Goal: Transaction & Acquisition: Download file/media

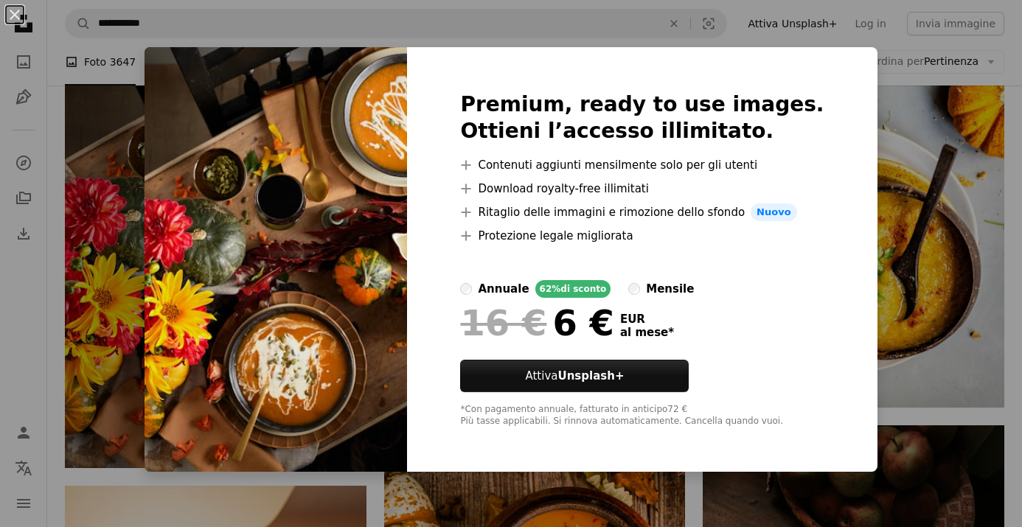
scroll to position [823, 0]
click at [810, 40] on div "An X shape Premium, ready to use images. Ottieni l’accesso illimitato. A plus s…" at bounding box center [511, 263] width 1022 height 527
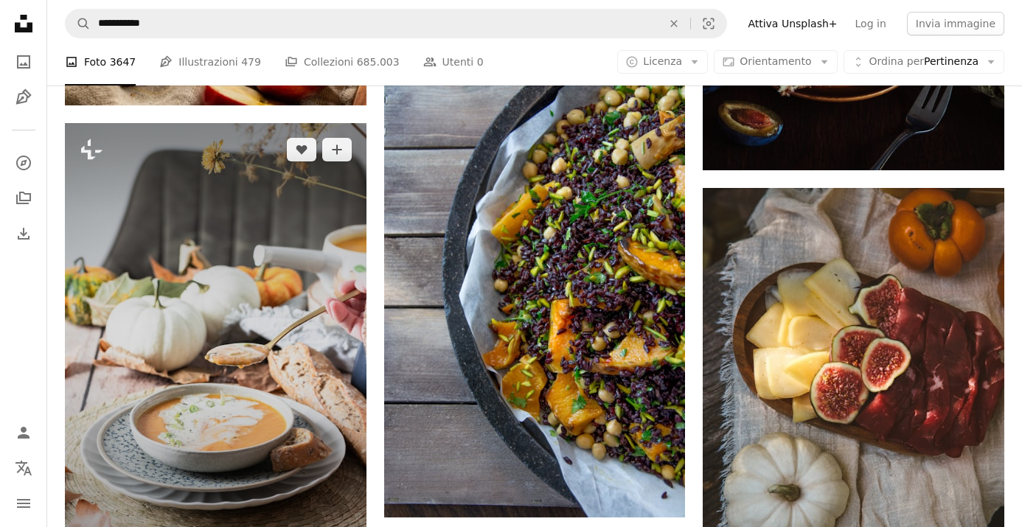
scroll to position [2064, 0]
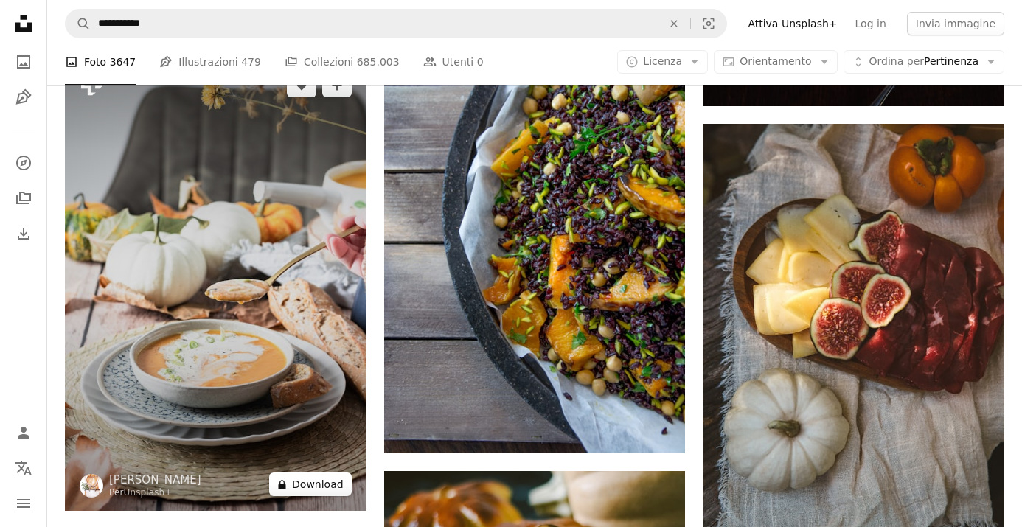
click at [319, 488] on button "A lock Download" at bounding box center [310, 485] width 83 height 24
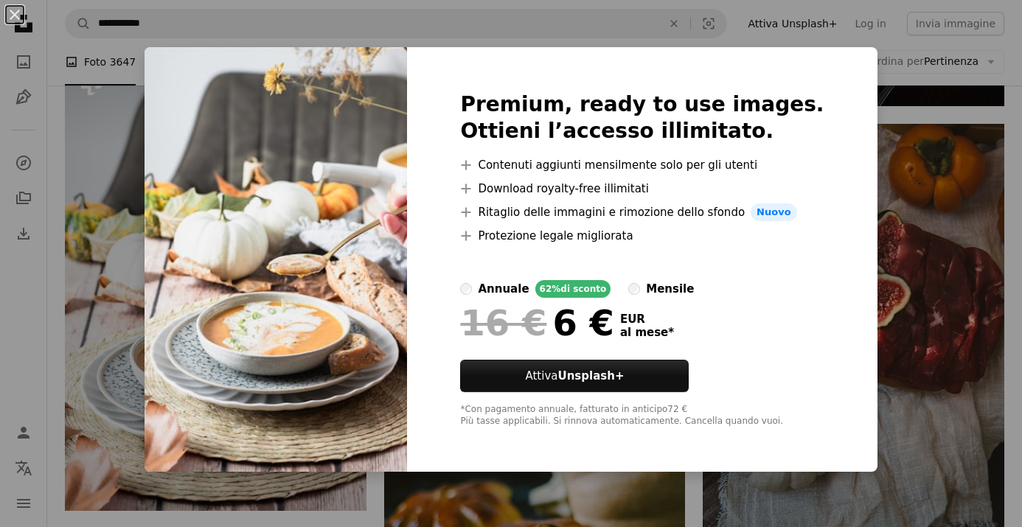
click at [952, 111] on div "An X shape Premium, ready to use images. Ottieni l’accesso illimitato. A plus s…" at bounding box center [511, 263] width 1022 height 527
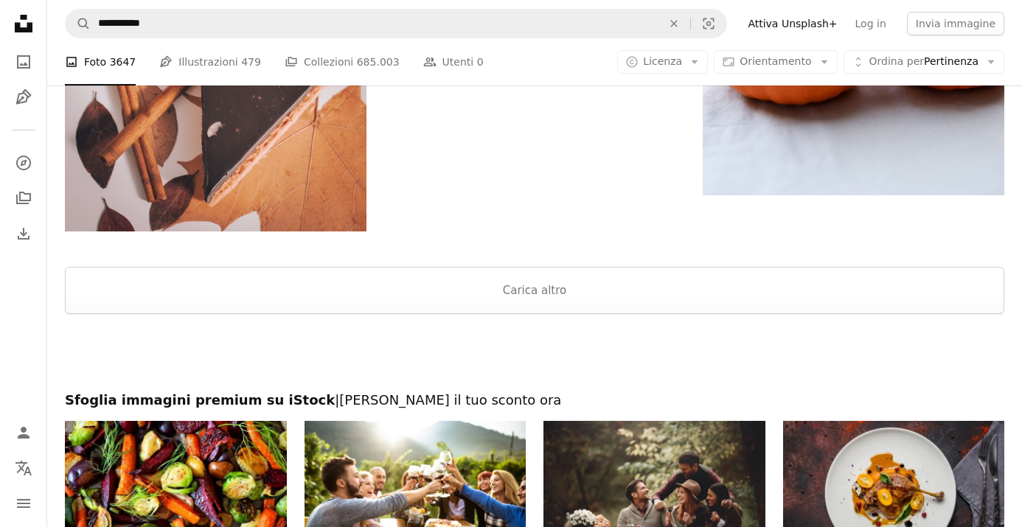
scroll to position [3039, 0]
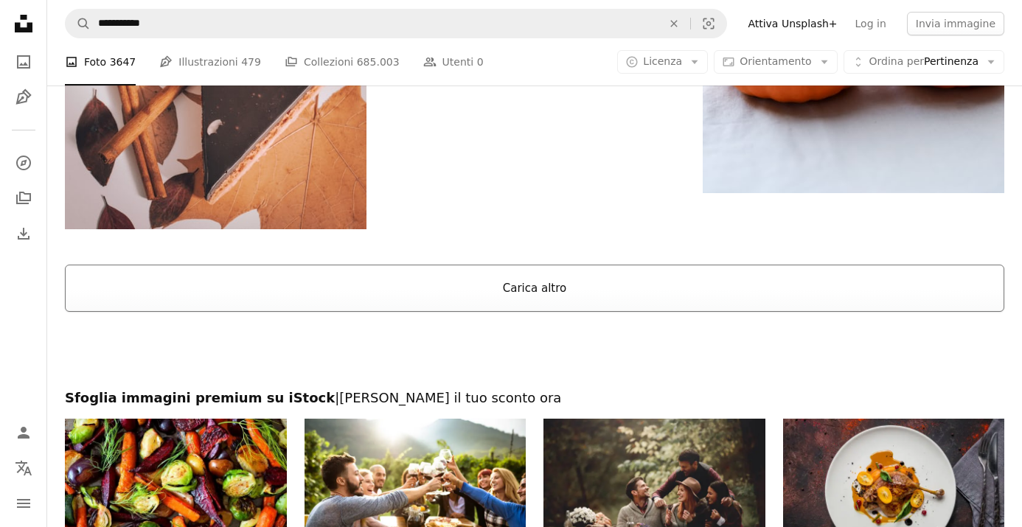
click at [555, 288] on button "Carica altro" at bounding box center [535, 288] width 940 height 47
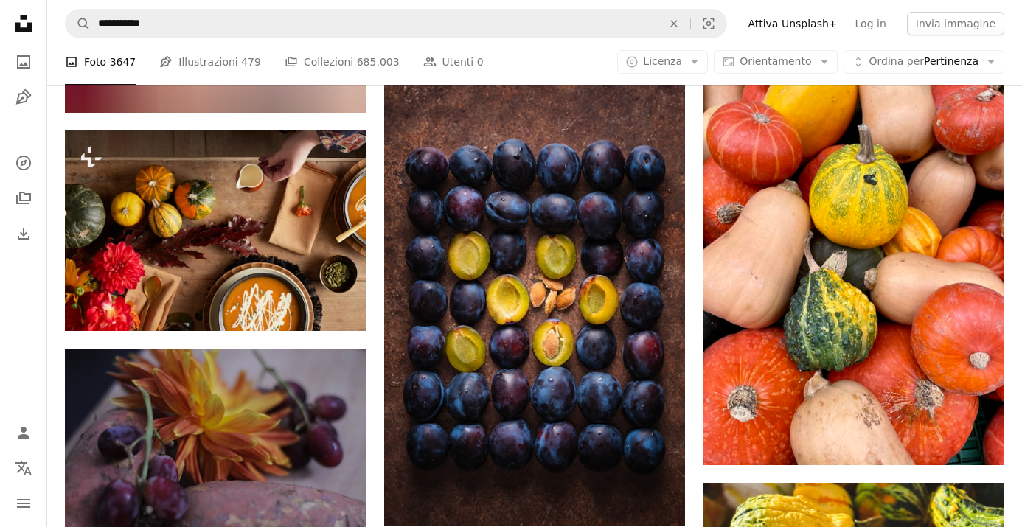
scroll to position [6453, 0]
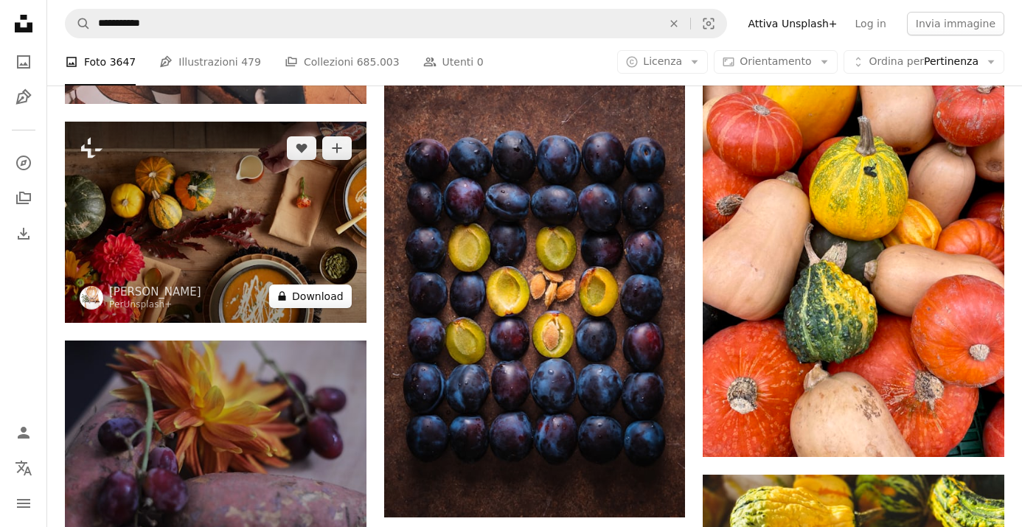
click at [284, 295] on icon at bounding box center [282, 296] width 7 height 10
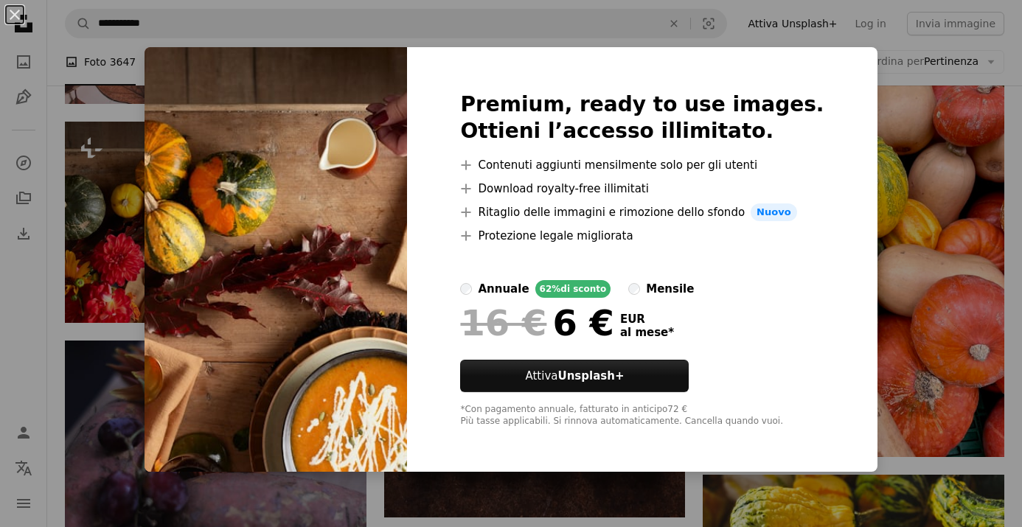
click at [898, 77] on div "An X shape Premium, ready to use images. Ottieni l’accesso illimitato. A plus s…" at bounding box center [511, 263] width 1022 height 527
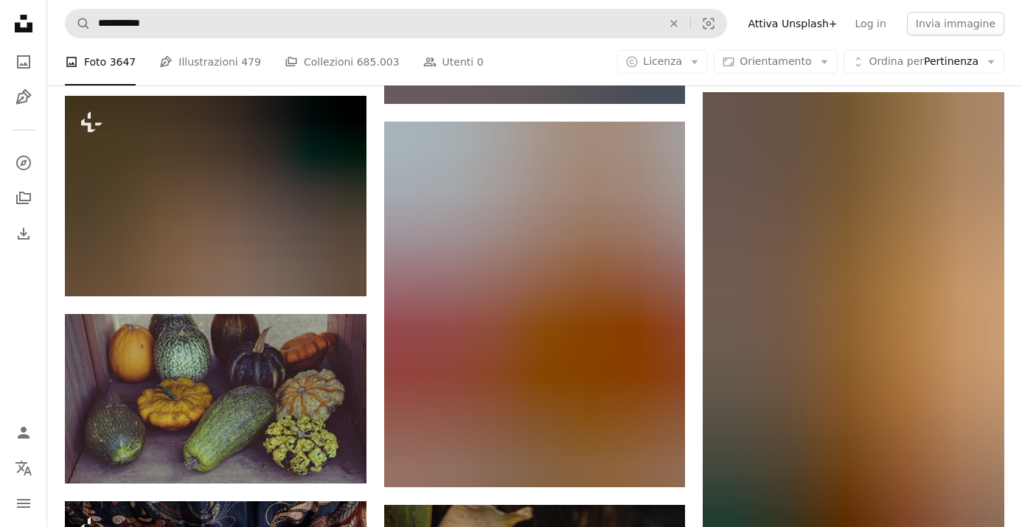
scroll to position [21378, 0]
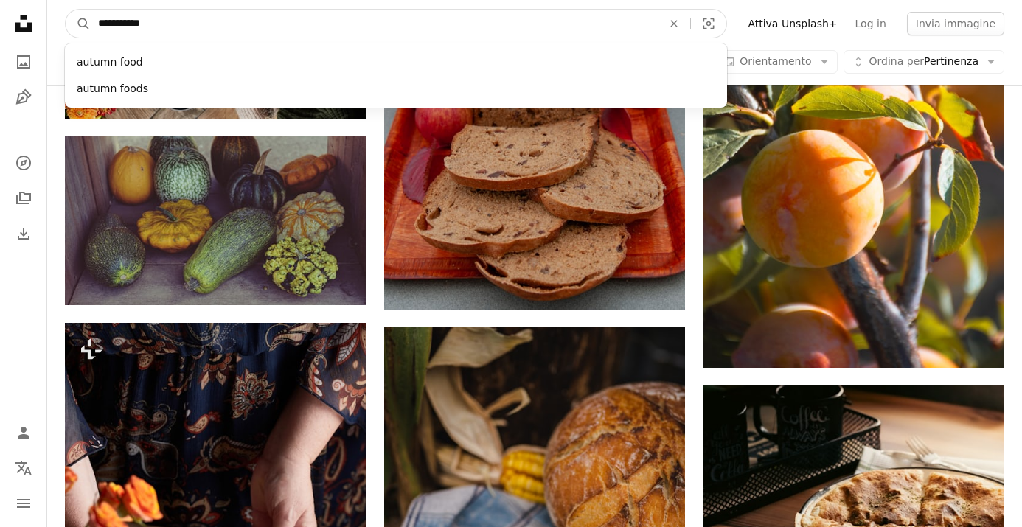
drag, startPoint x: 184, startPoint y: 26, endPoint x: 96, endPoint y: 24, distance: 87.8
click at [96, 24] on input "**********" at bounding box center [374, 24] width 567 height 28
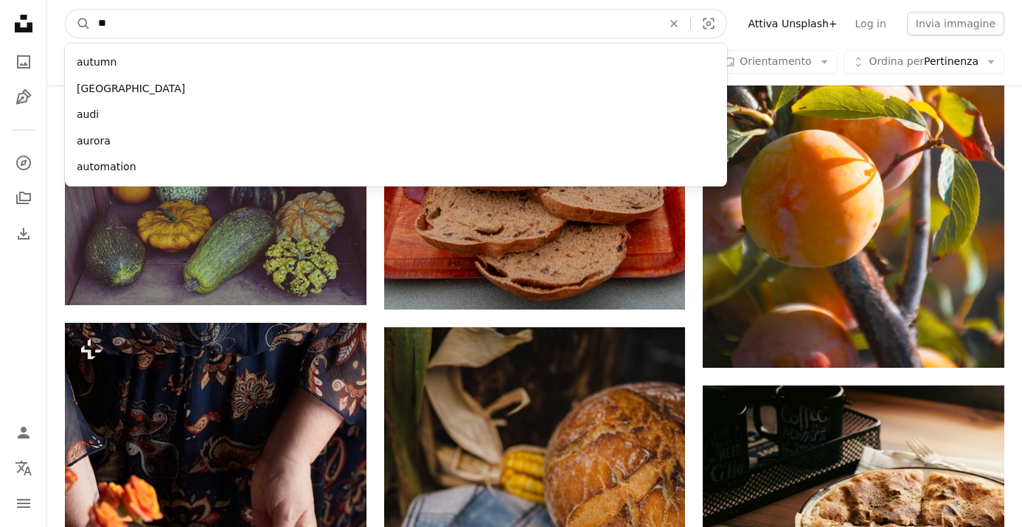
type input "*"
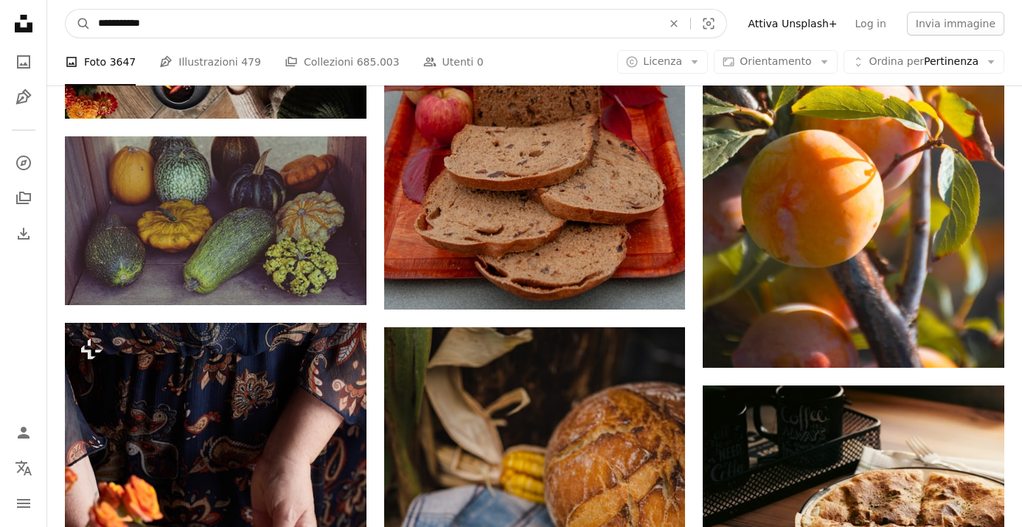
type input "**********"
click at [78, 24] on button "A magnifying glass" at bounding box center [78, 24] width 25 height 28
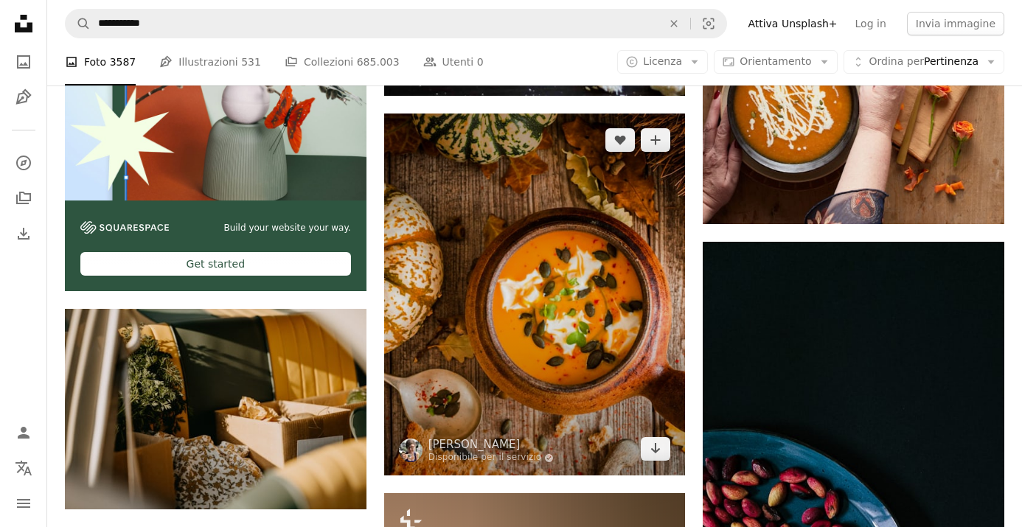
scroll to position [3427, 0]
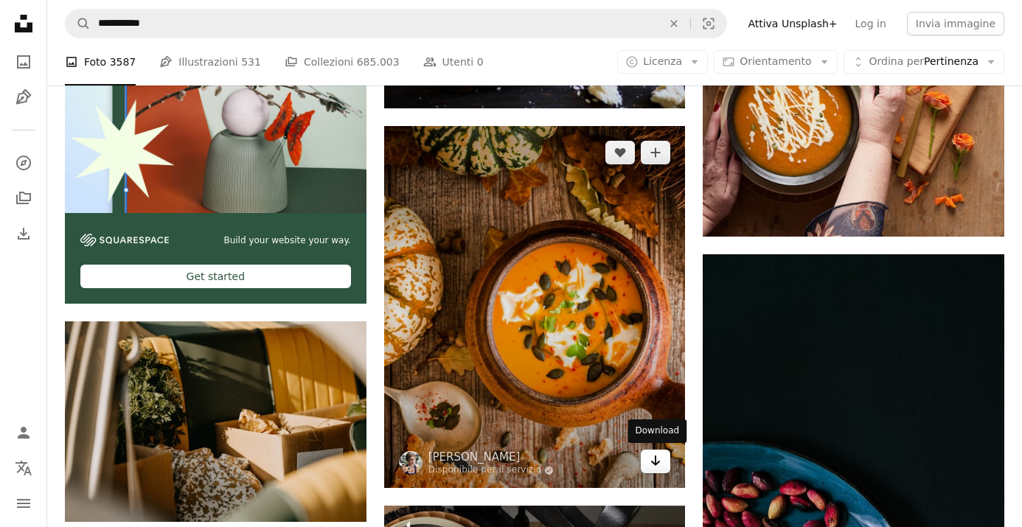
click at [647, 456] on link "Arrow pointing down" at bounding box center [656, 462] width 30 height 24
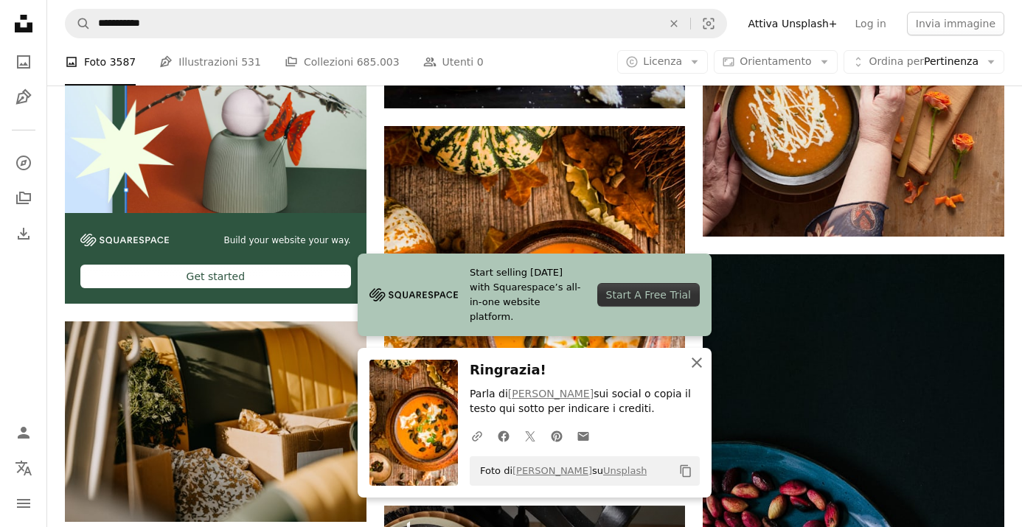
click at [696, 359] on icon "An X shape" at bounding box center [697, 363] width 18 height 18
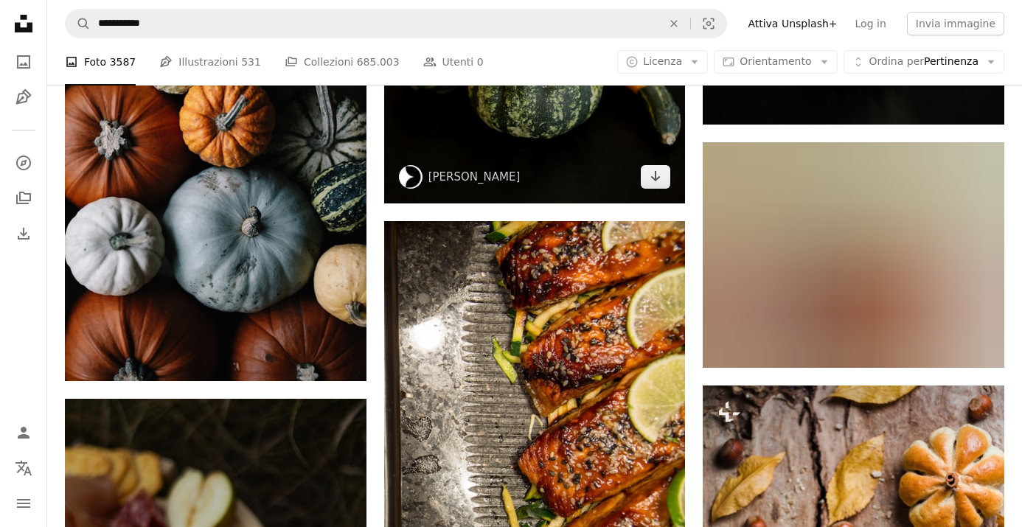
scroll to position [21735, 0]
